Goal: Information Seeking & Learning: Learn about a topic

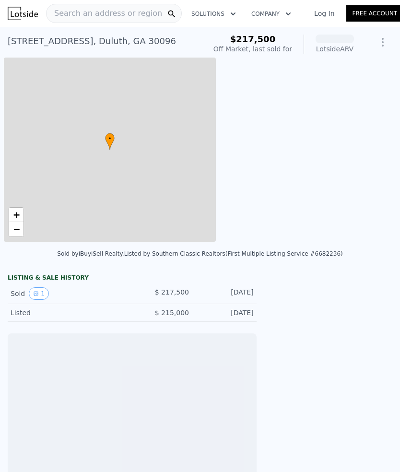
scroll to position [0, 4]
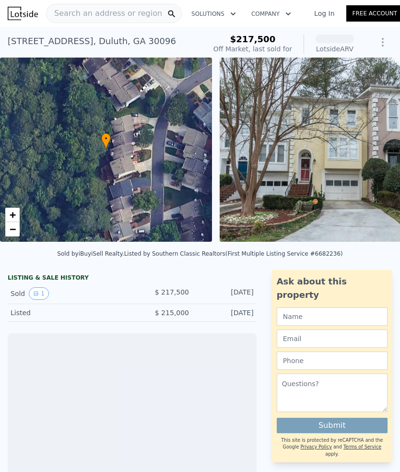
click at [79, 16] on span "Search an address or region" at bounding box center [105, 14] width 116 height 12
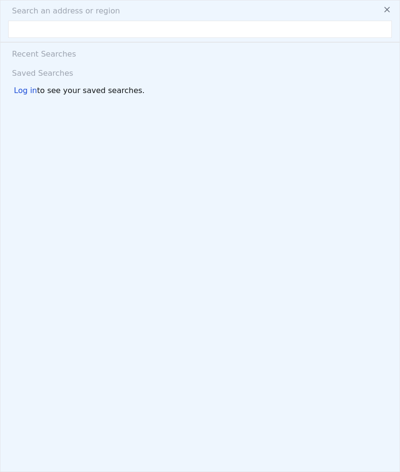
type input "2"
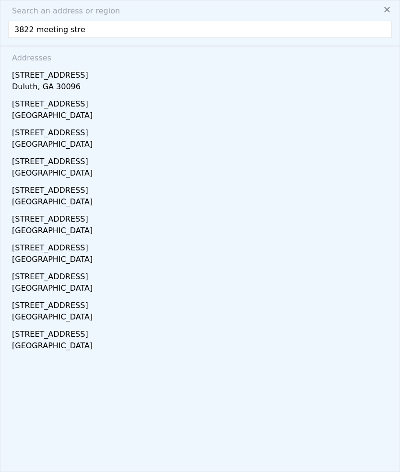
type input "3822 meeting stree"
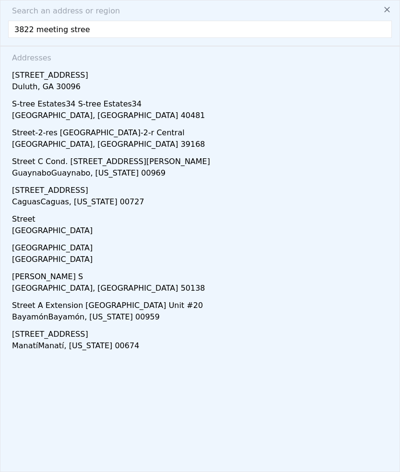
click at [35, 76] on div "[STREET_ADDRESS]" at bounding box center [202, 73] width 380 height 15
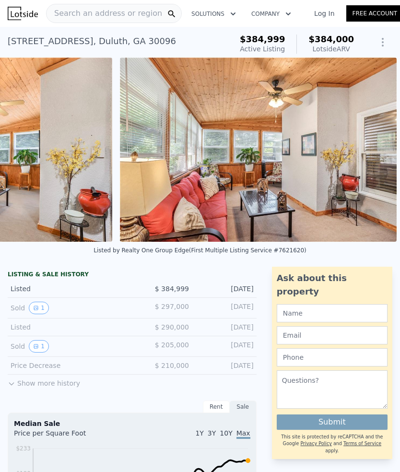
scroll to position [54, 0]
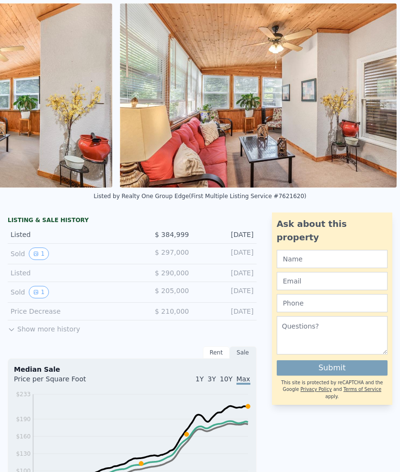
click at [13, 322] on button "Show more history" at bounding box center [44, 326] width 72 height 13
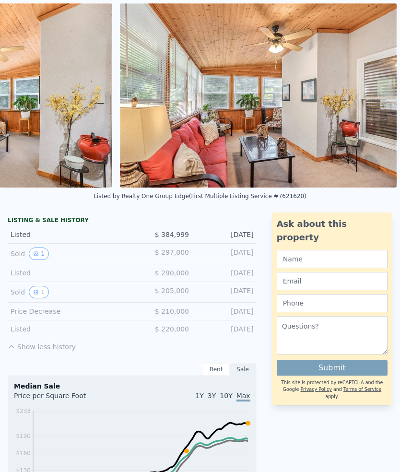
click at [42, 292] on button "1" at bounding box center [39, 292] width 20 height 12
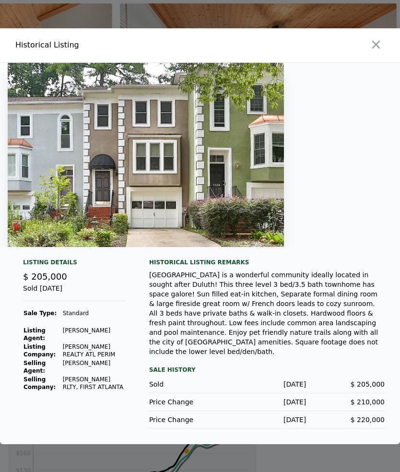
scroll to position [0, 0]
click at [383, 53] on button "button" at bounding box center [375, 44] width 17 height 17
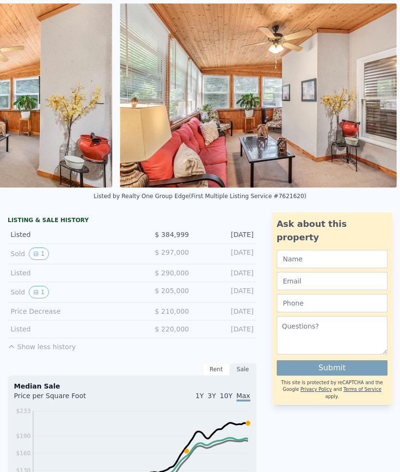
click at [33, 273] on div "Listed" at bounding box center [68, 273] width 114 height 10
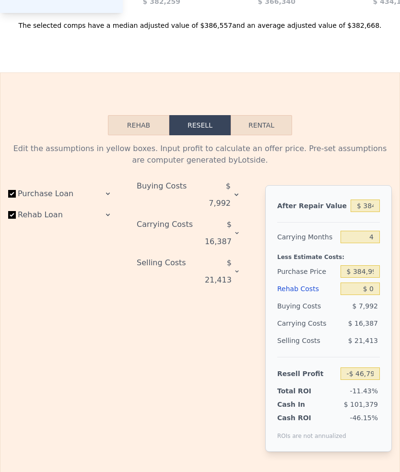
scroll to position [1393, 0]
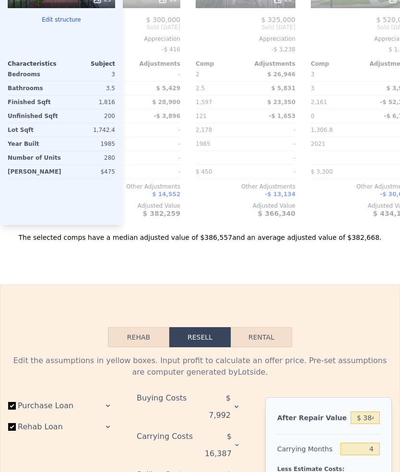
click at [250, 335] on button "Rental" at bounding box center [261, 337] width 61 height 20
select select "30"
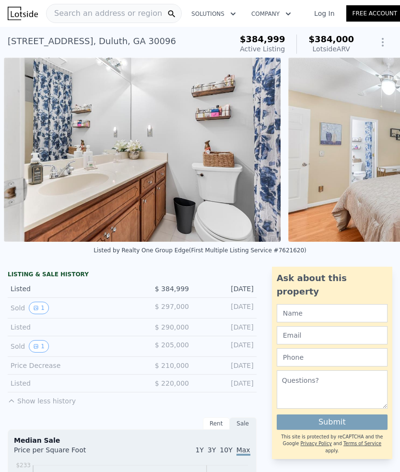
scroll to position [0, 0]
click at [107, 12] on span "Search an address or region" at bounding box center [105, 14] width 116 height 12
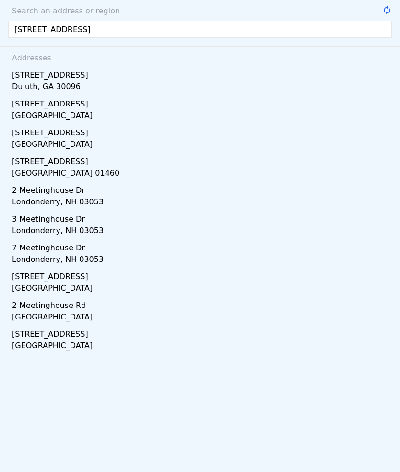
type input "3823 meeting str"
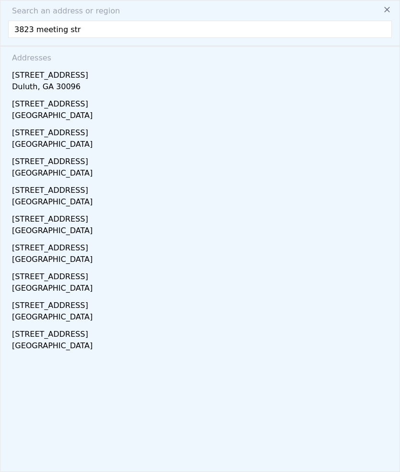
click at [36, 77] on div "[STREET_ADDRESS]" at bounding box center [202, 73] width 380 height 15
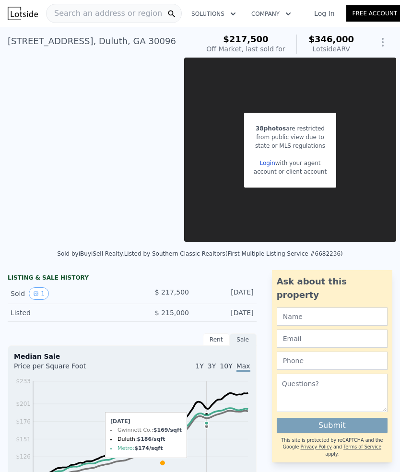
type input "$ 2,800"
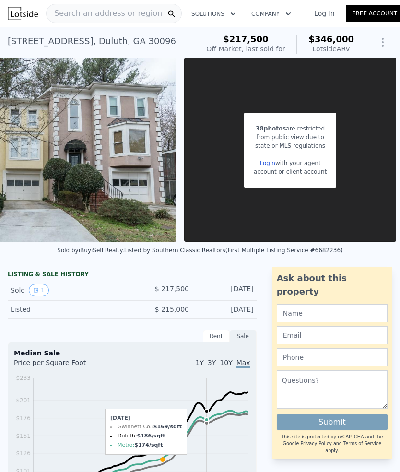
type input "2"
type input "3"
type input "1342"
type input "1390"
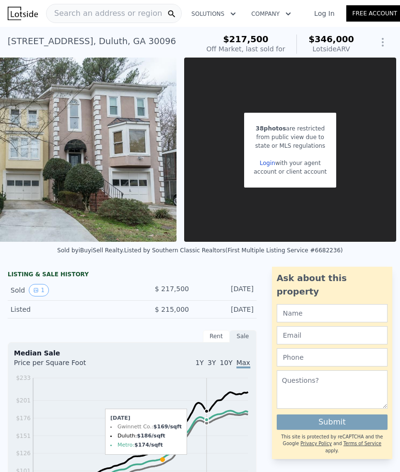
type input "1742.4"
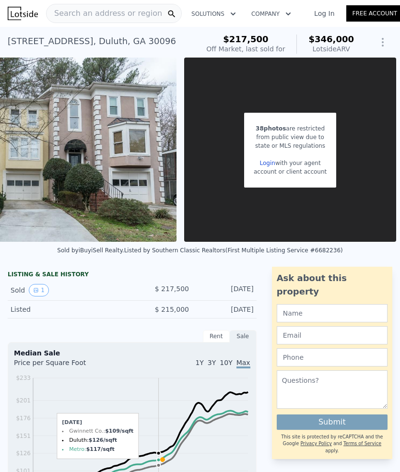
scroll to position [26, 0]
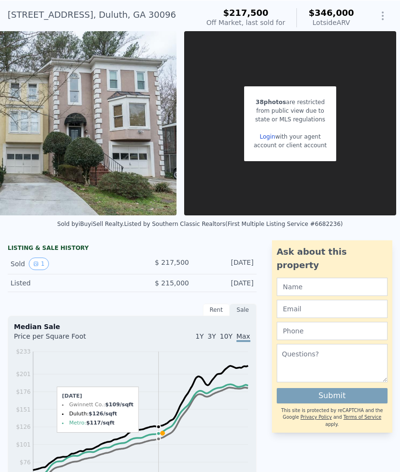
click at [312, 149] on div "account or client account" at bounding box center [290, 145] width 73 height 9
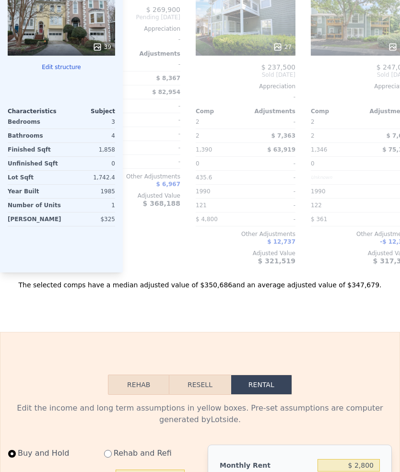
scroll to position [1138, 0]
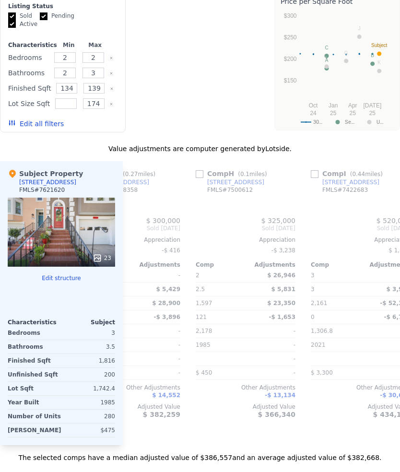
type input "$ 2,250"
type input "2"
type input "3"
type input "1342"
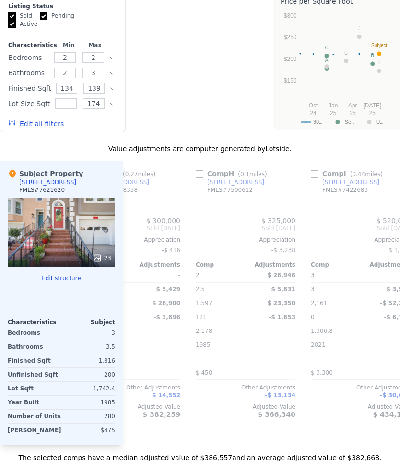
type input "1390"
type input "1742.4"
type input "$ 2,800"
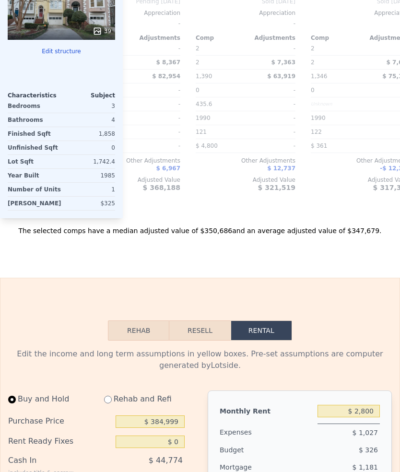
scroll to position [0, 258]
